Goal: Transaction & Acquisition: Purchase product/service

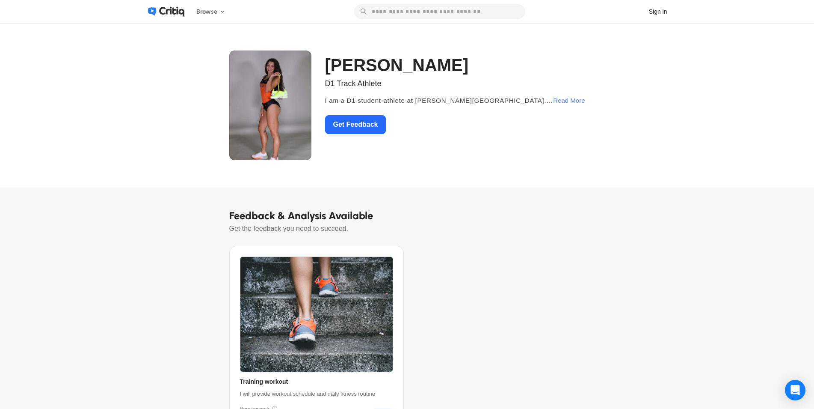
click at [573, 101] on div "Read More" at bounding box center [569, 100] width 32 height 15
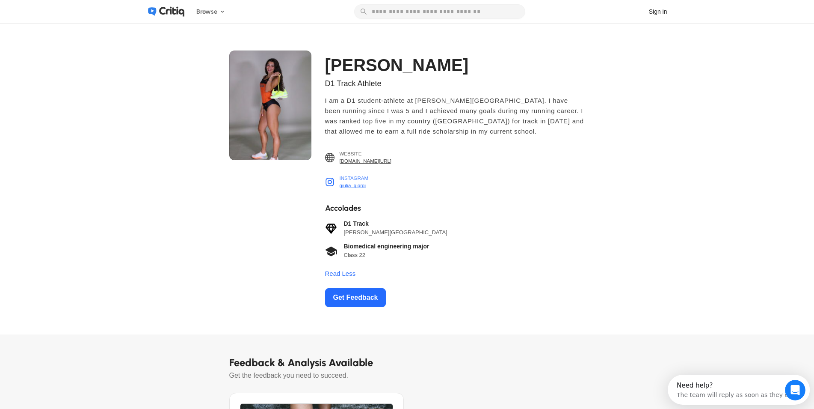
click at [358, 184] on span "giulia_giorgi" at bounding box center [354, 185] width 29 height 7
click at [351, 159] on span "[DOMAIN_NAME][URL]" at bounding box center [366, 160] width 52 height 7
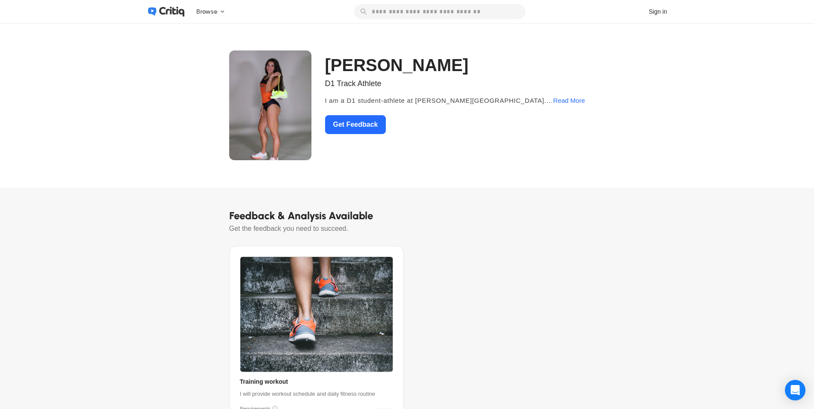
click at [288, 104] on img at bounding box center [270, 105] width 82 height 110
click at [332, 310] on img at bounding box center [316, 314] width 152 height 115
